Goal: Transaction & Acquisition: Purchase product/service

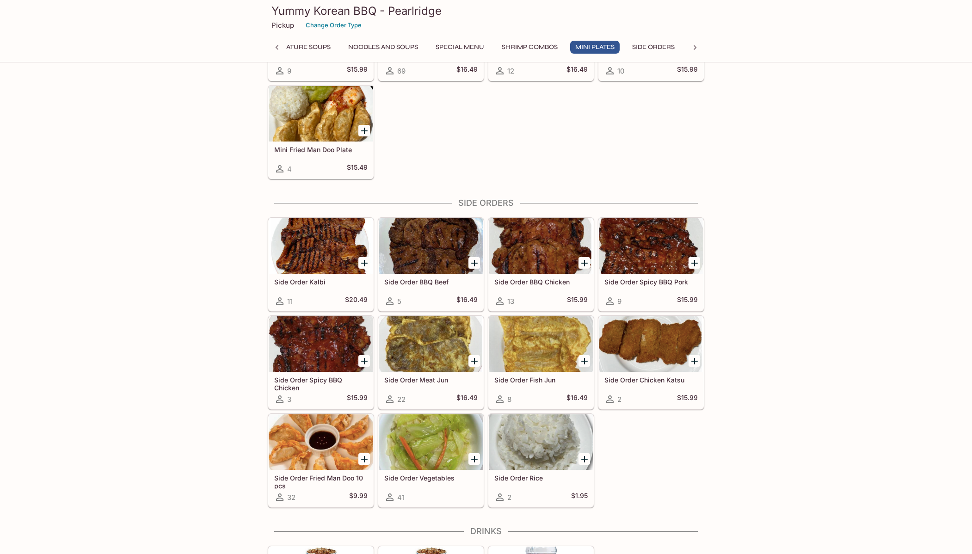
scroll to position [1295, 0]
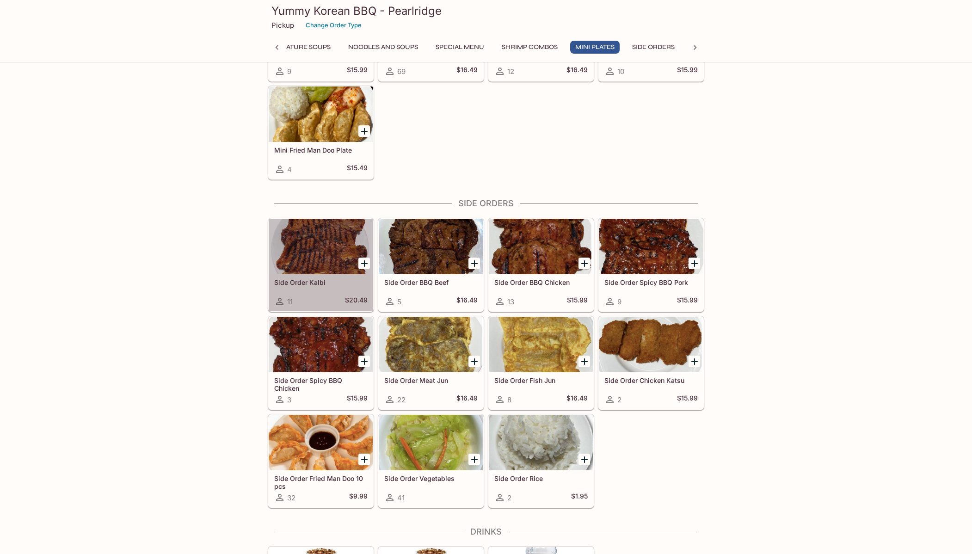
click at [335, 244] on div at bounding box center [321, 246] width 104 height 55
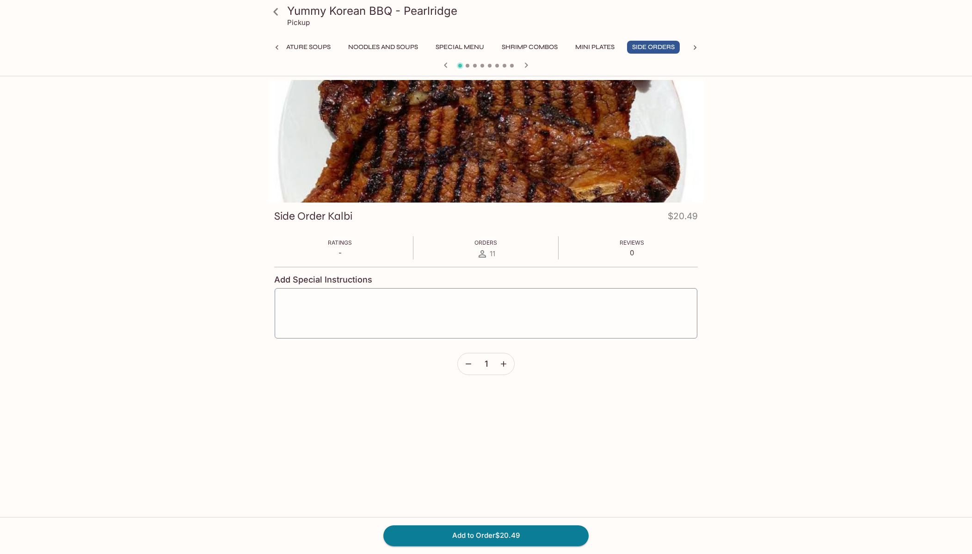
click at [525, 133] on div at bounding box center [486, 141] width 436 height 123
click at [695, 47] on icon at bounding box center [694, 47] width 3 height 5
click at [500, 48] on button "Catering Menu - Meats" at bounding box center [520, 47] width 92 height 13
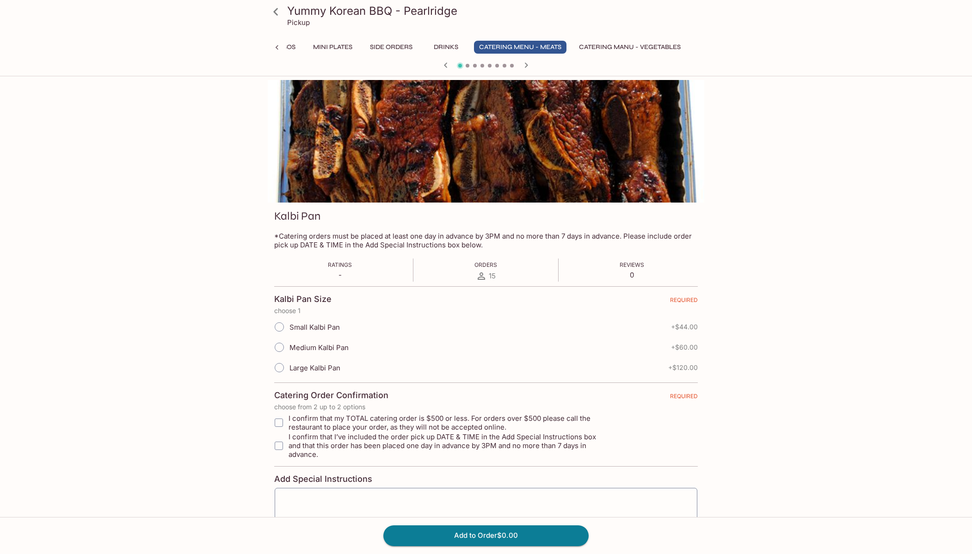
click at [325, 329] on span "Small Kalbi Pan" at bounding box center [314, 327] width 50 height 9
click at [279, 328] on input "Small Kalbi Pan" at bounding box center [279, 326] width 19 height 19
radio input "true"
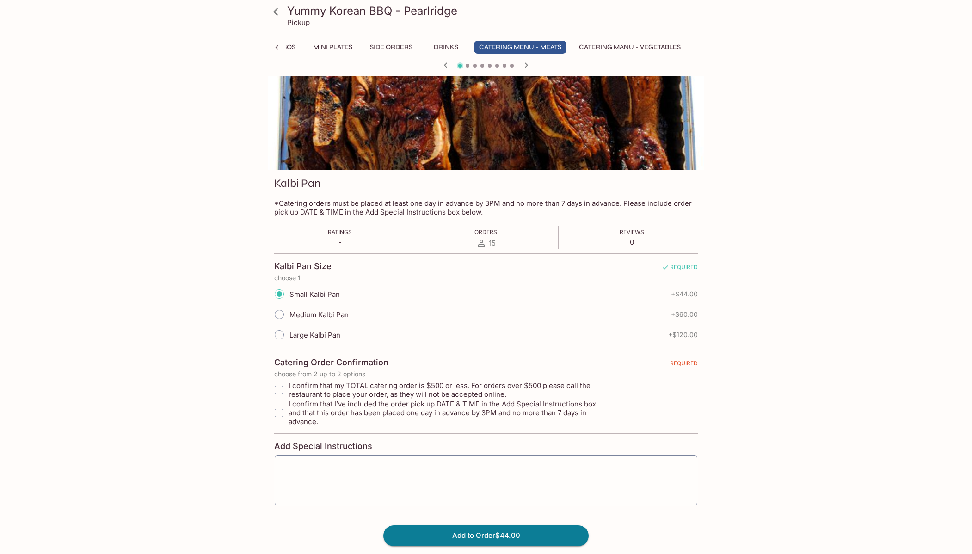
scroll to position [0, 0]
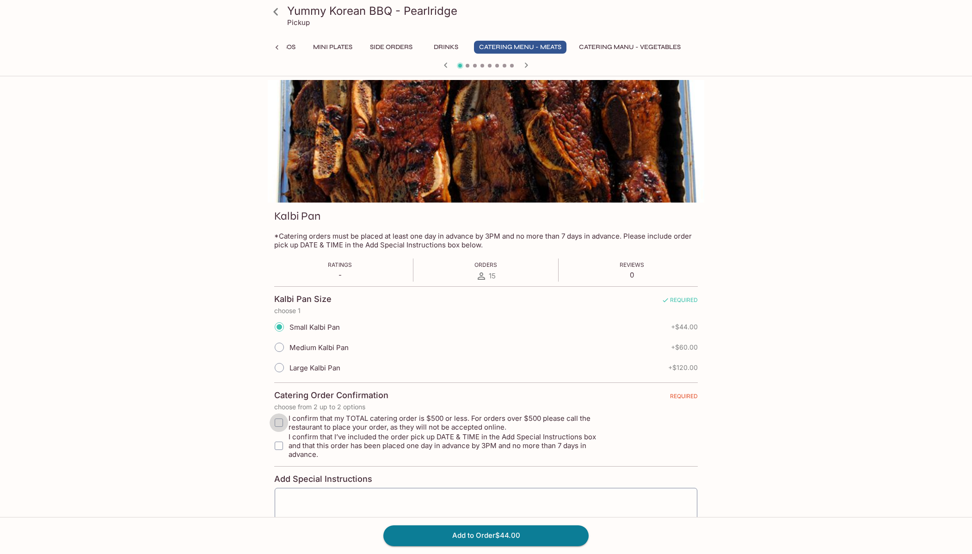
click at [281, 422] on input "I confirm that my TOTAL catering order is $500 or less. For orders over $500 pl…" at bounding box center [279, 422] width 18 height 18
checkbox input "true"
click at [280, 442] on input "I confirm that I’ve included the order pick up DATE & TIME in the Add Special I…" at bounding box center [279, 445] width 18 height 18
checkbox input "true"
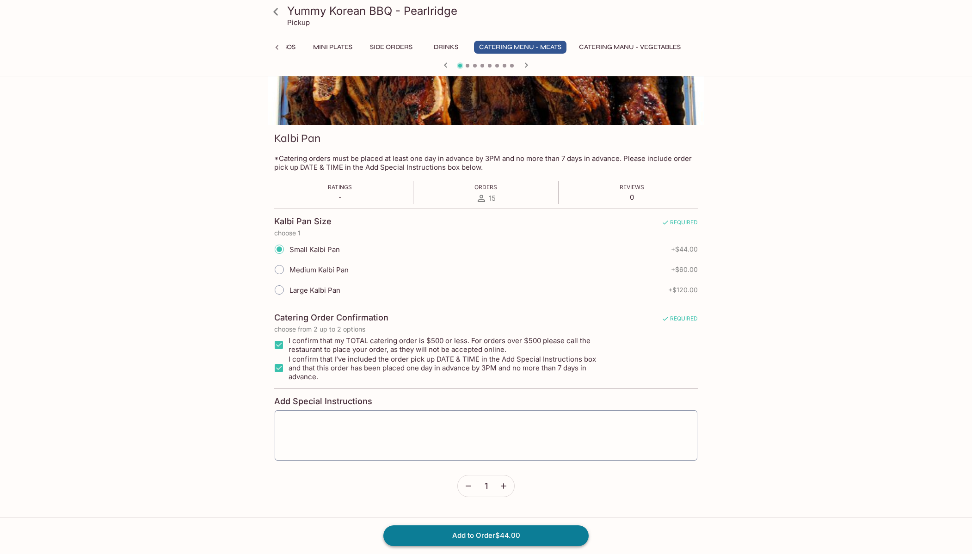
scroll to position [80, 0]
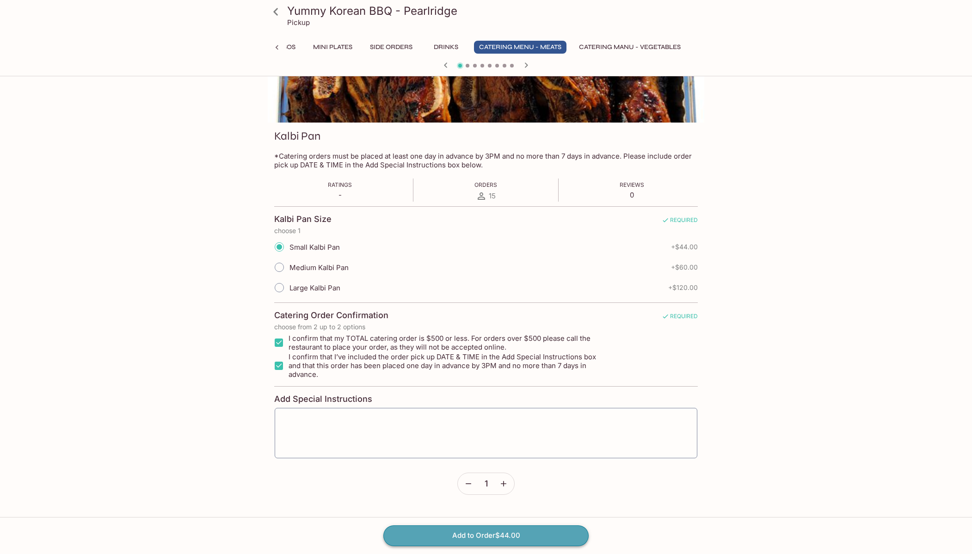
click at [503, 535] on button "Add to Order $44.00" at bounding box center [485, 535] width 205 height 20
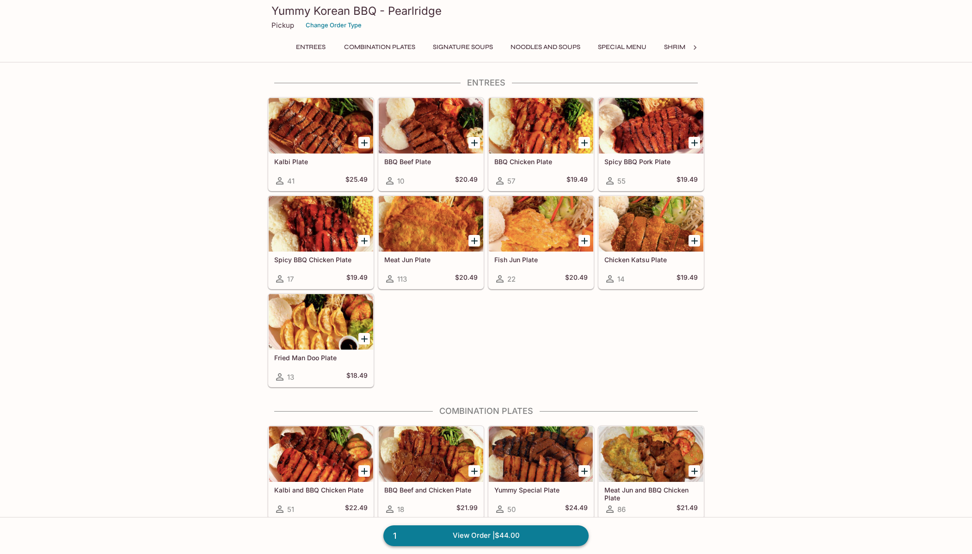
click at [470, 538] on link "1 View Order | $44.00" at bounding box center [485, 535] width 205 height 20
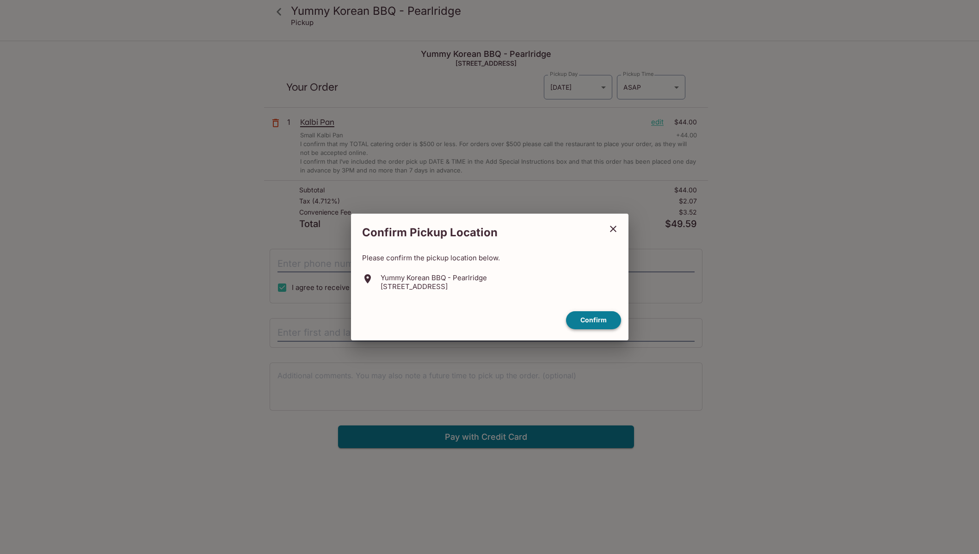
click at [589, 323] on button "Confirm" at bounding box center [593, 320] width 55 height 18
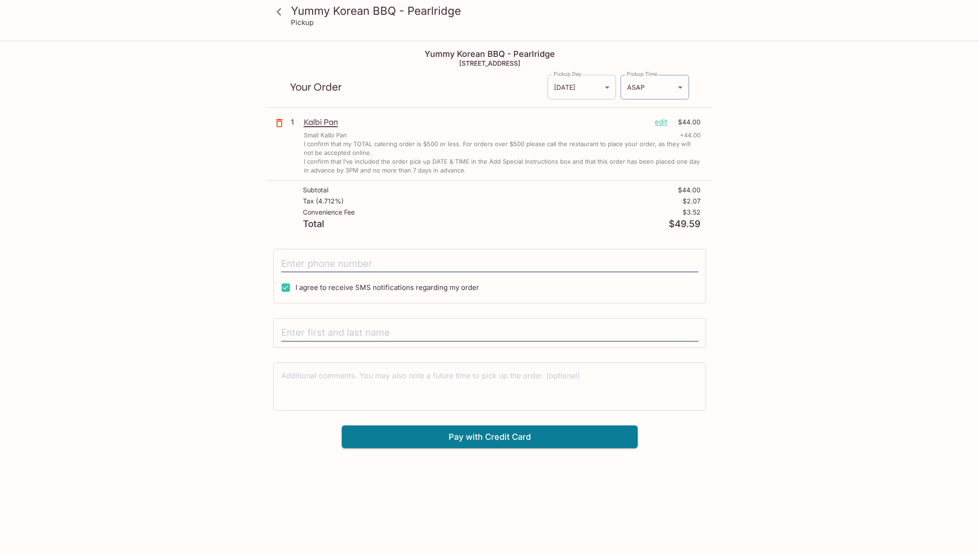
click at [569, 89] on body "Yummy Korean BBQ - Pearlridge Pickup Yummy Korean BBQ - Pearlridge [STREET_ADDR…" at bounding box center [489, 319] width 979 height 554
click at [649, 91] on div at bounding box center [489, 277] width 979 height 554
